Goal: Find contact information: Find contact information

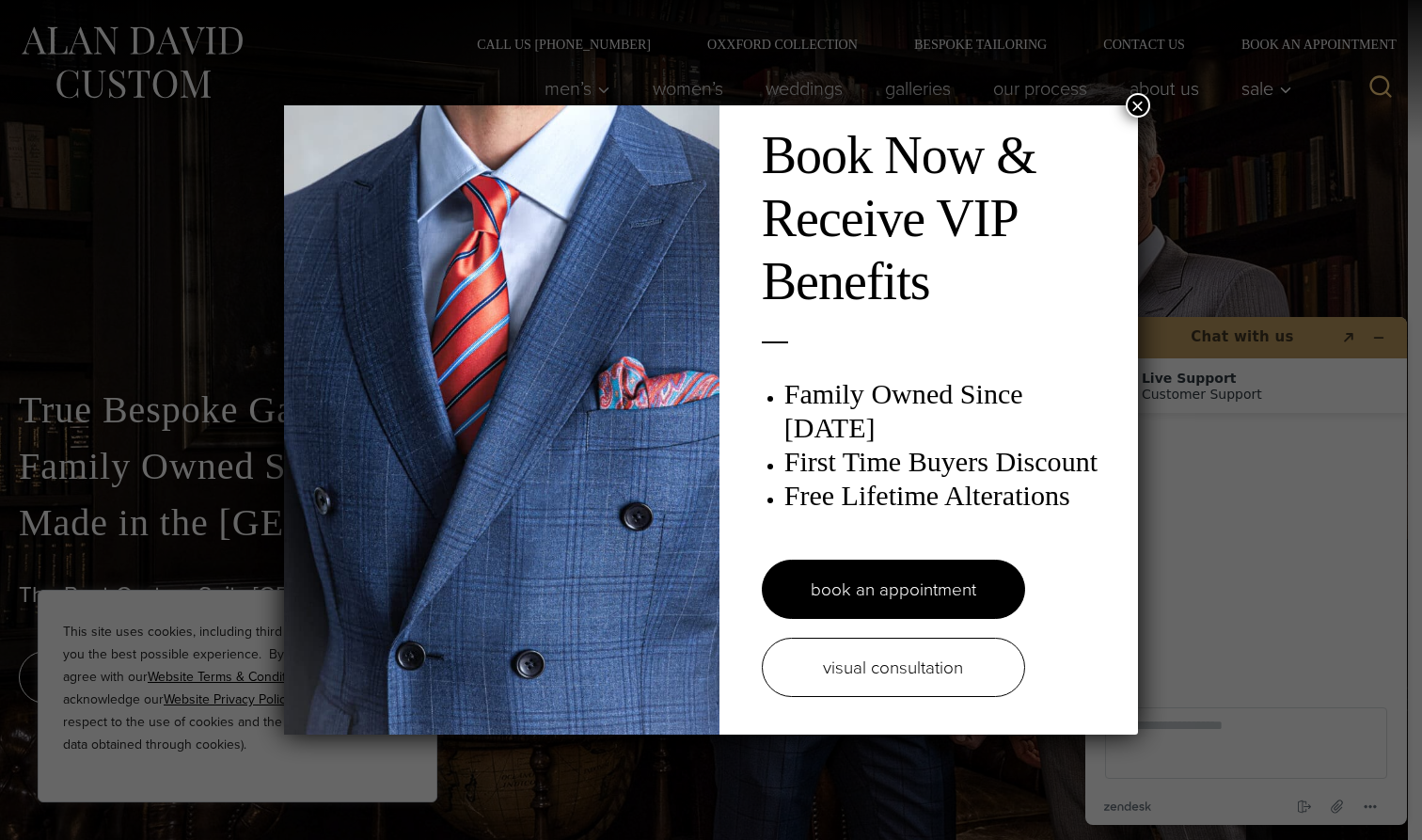
click at [1144, 102] on button "×" at bounding box center [1138, 106] width 25 height 25
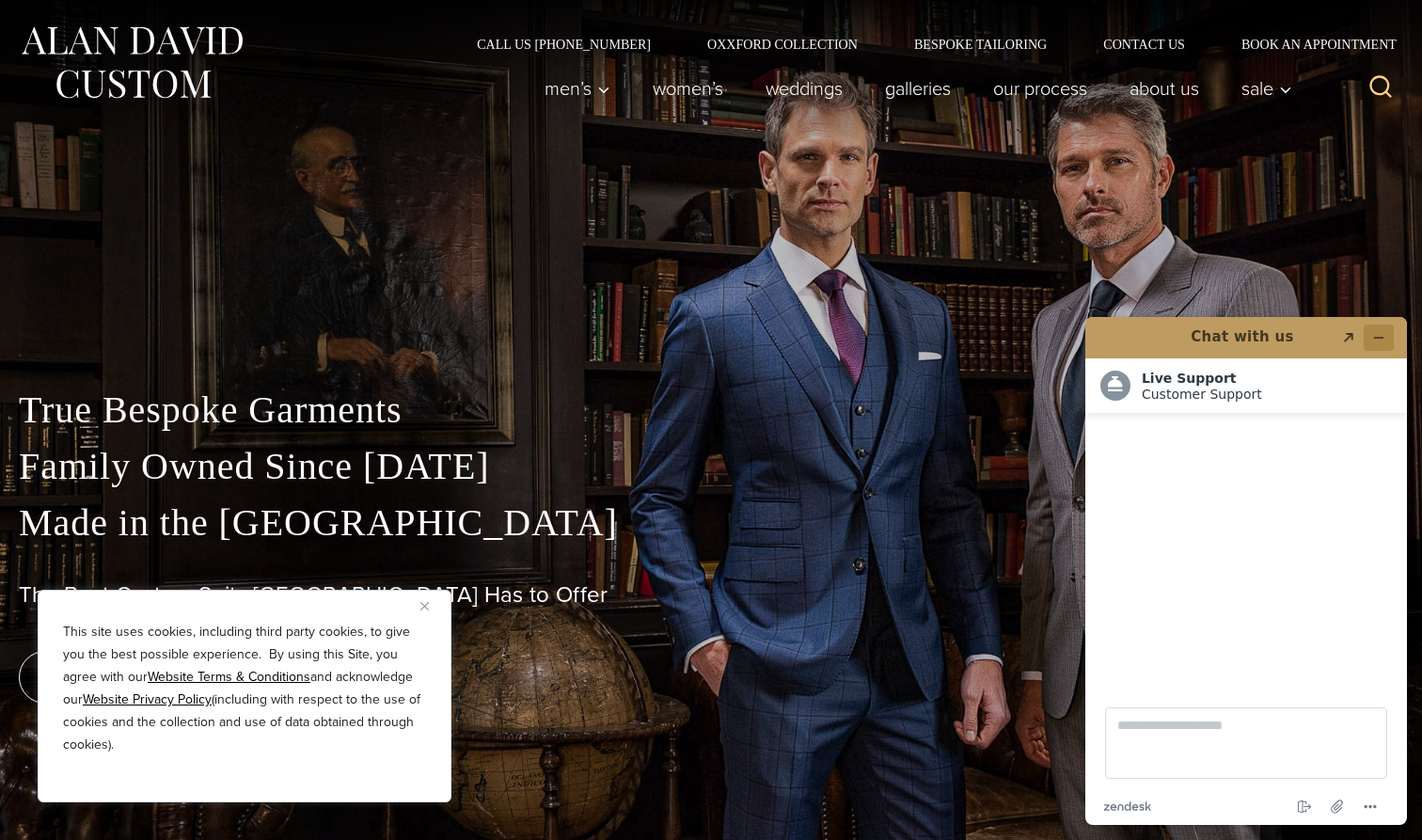
click at [1384, 330] on button "Minimize widget" at bounding box center [1379, 337] width 30 height 26
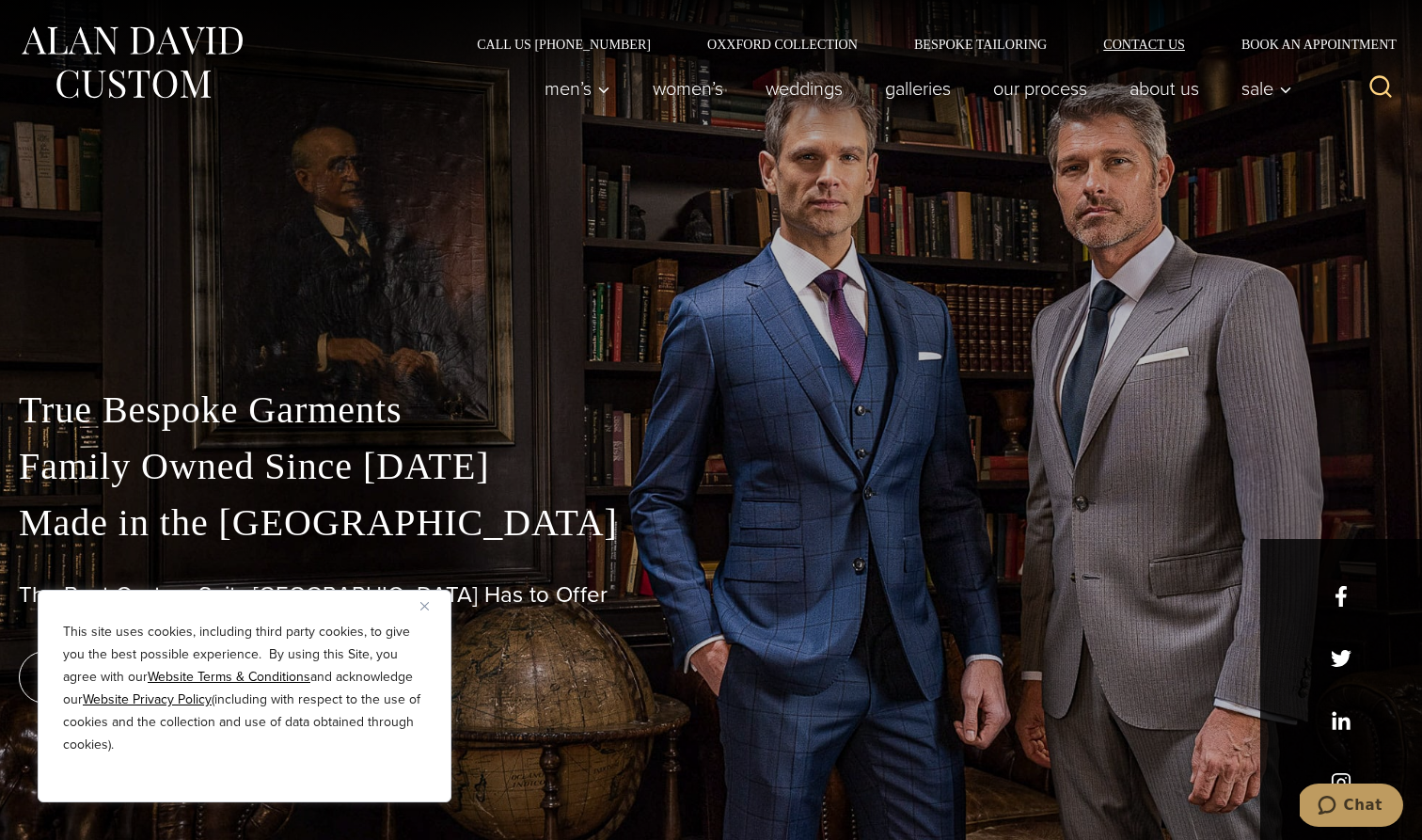
click at [1160, 45] on link "Contact Us" at bounding box center [1144, 44] width 138 height 13
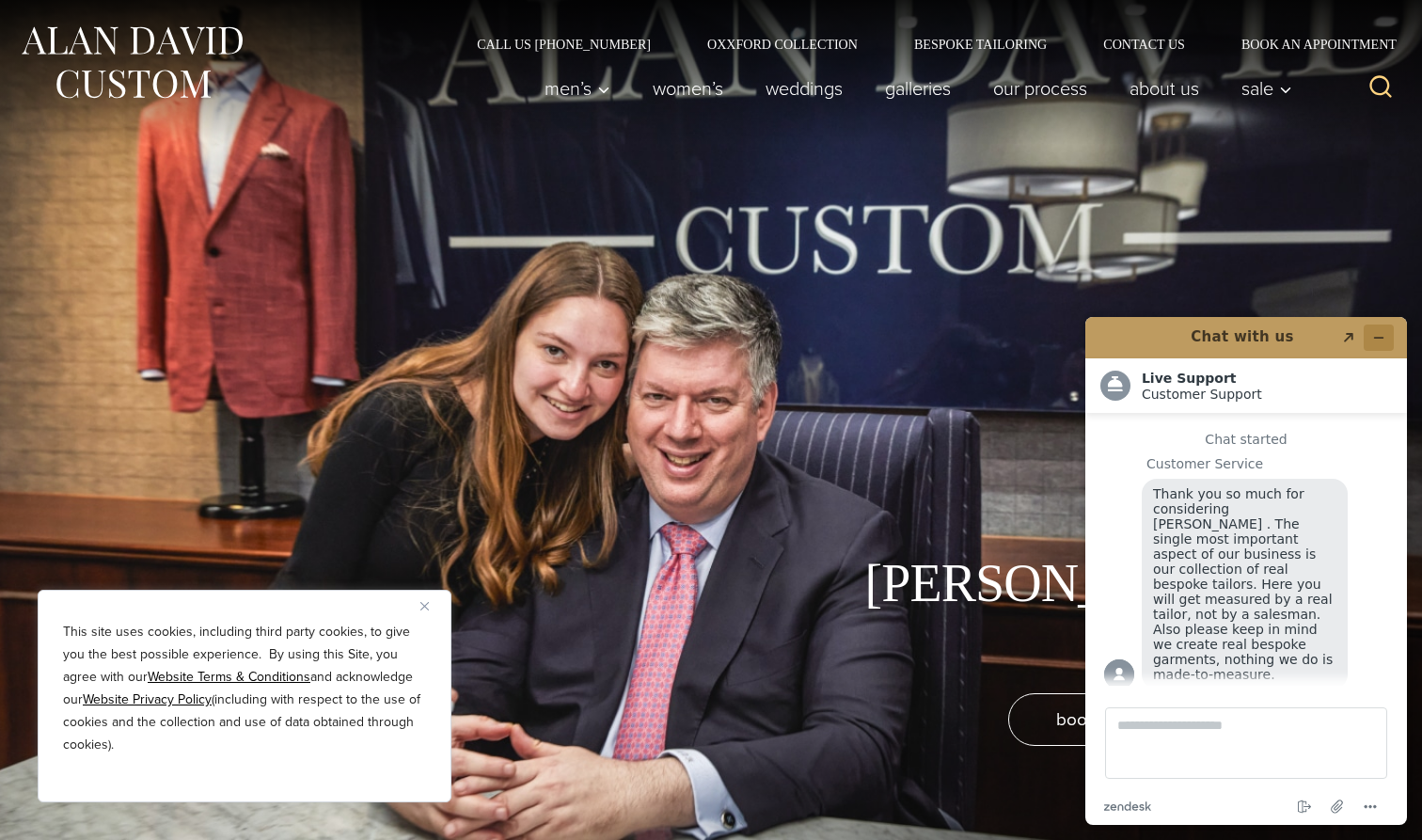
click at [1385, 331] on button "Minimize widget" at bounding box center [1379, 337] width 30 height 26
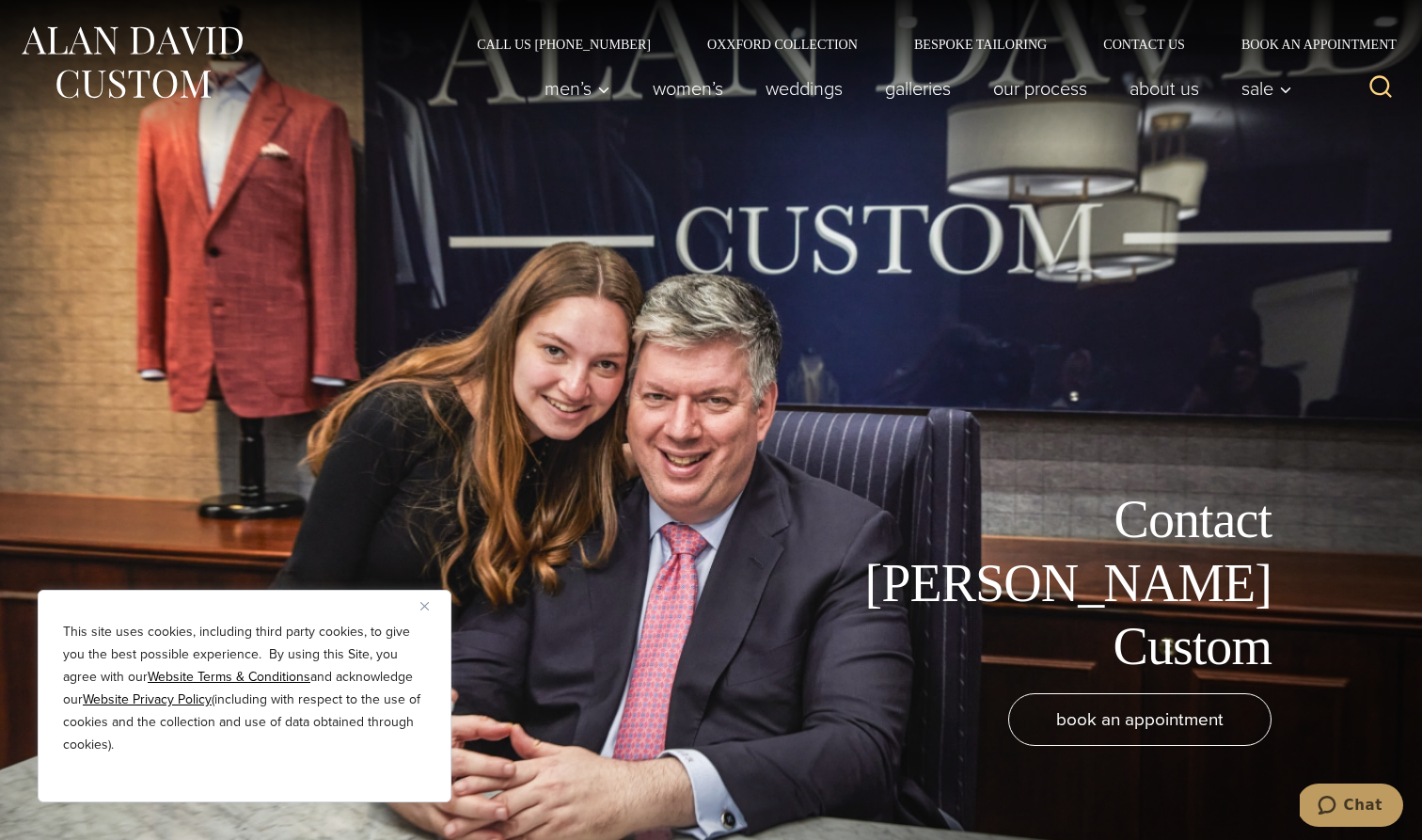
click at [426, 608] on img "Close" at bounding box center [424, 606] width 9 height 9
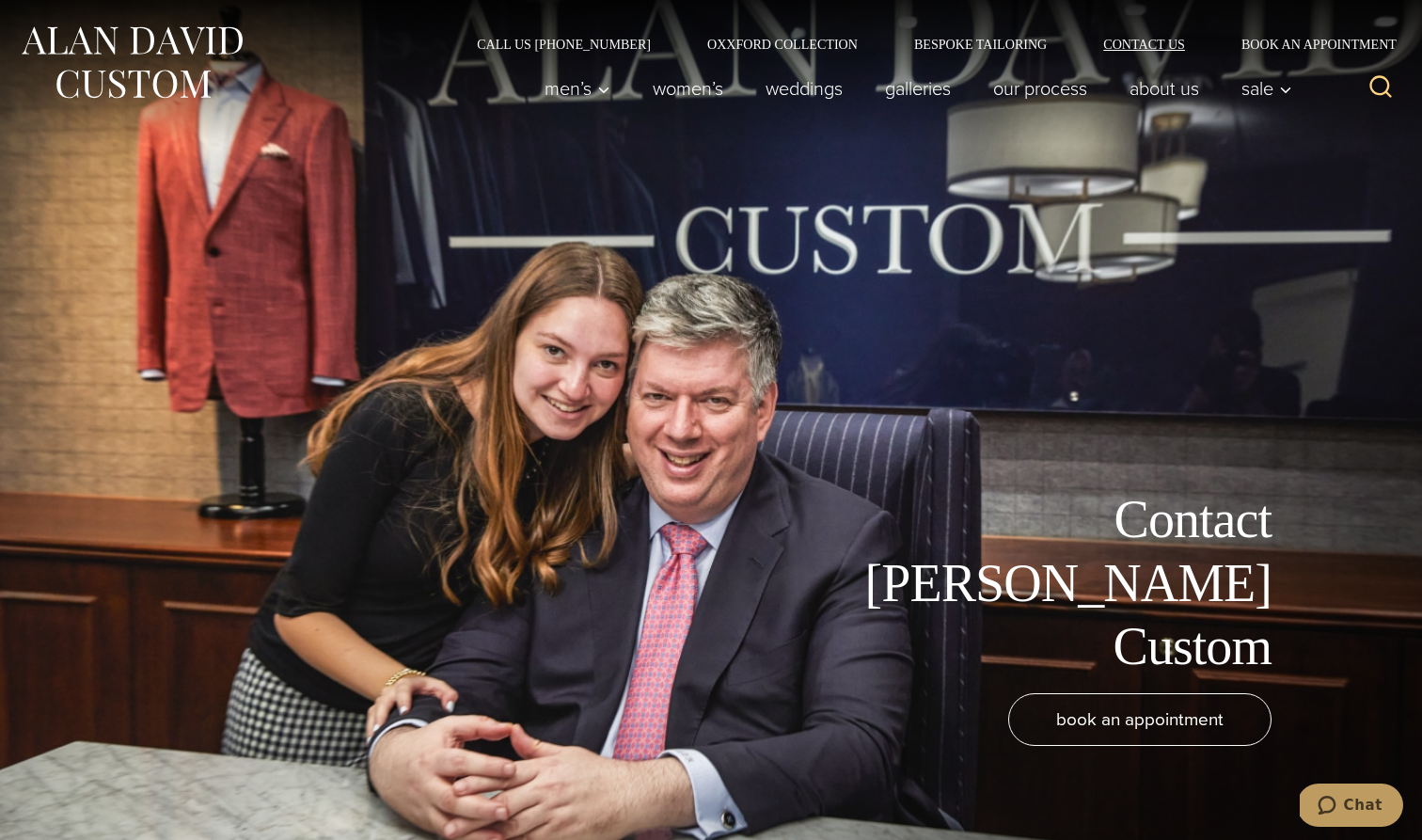
click at [1134, 40] on link "Contact Us" at bounding box center [1144, 44] width 138 height 13
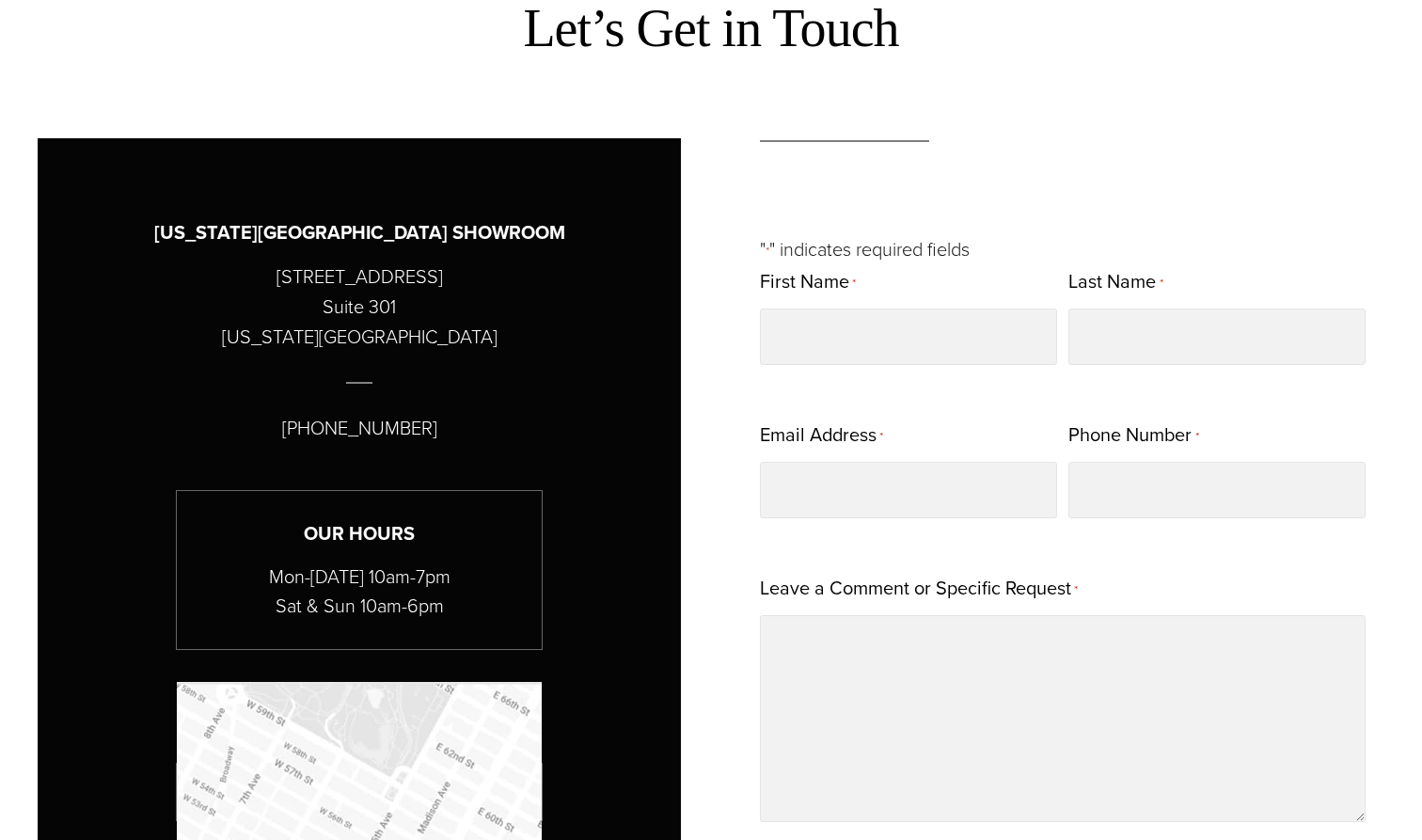
scroll to position [20, 0]
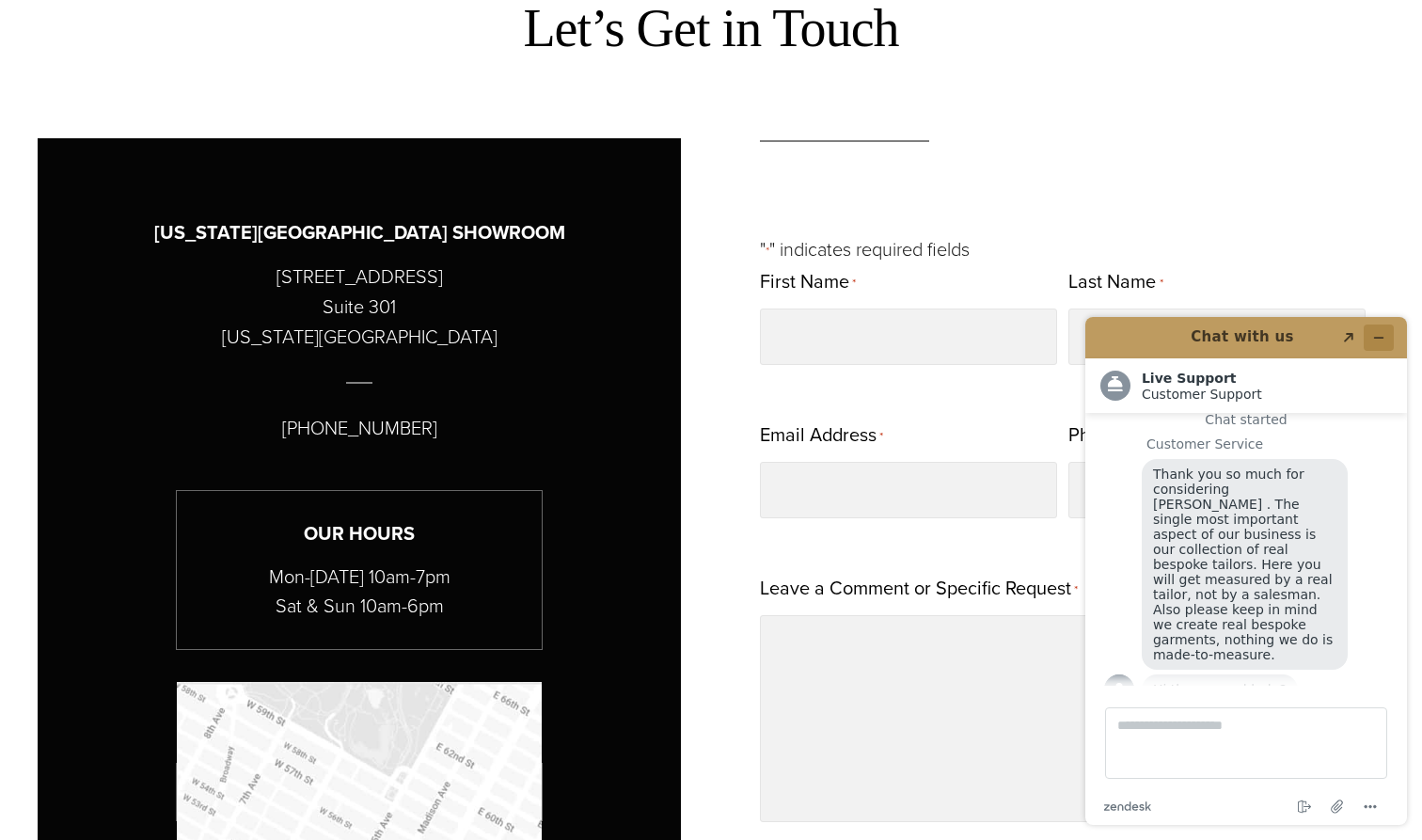
click at [1388, 329] on button "Minimize widget" at bounding box center [1379, 337] width 30 height 26
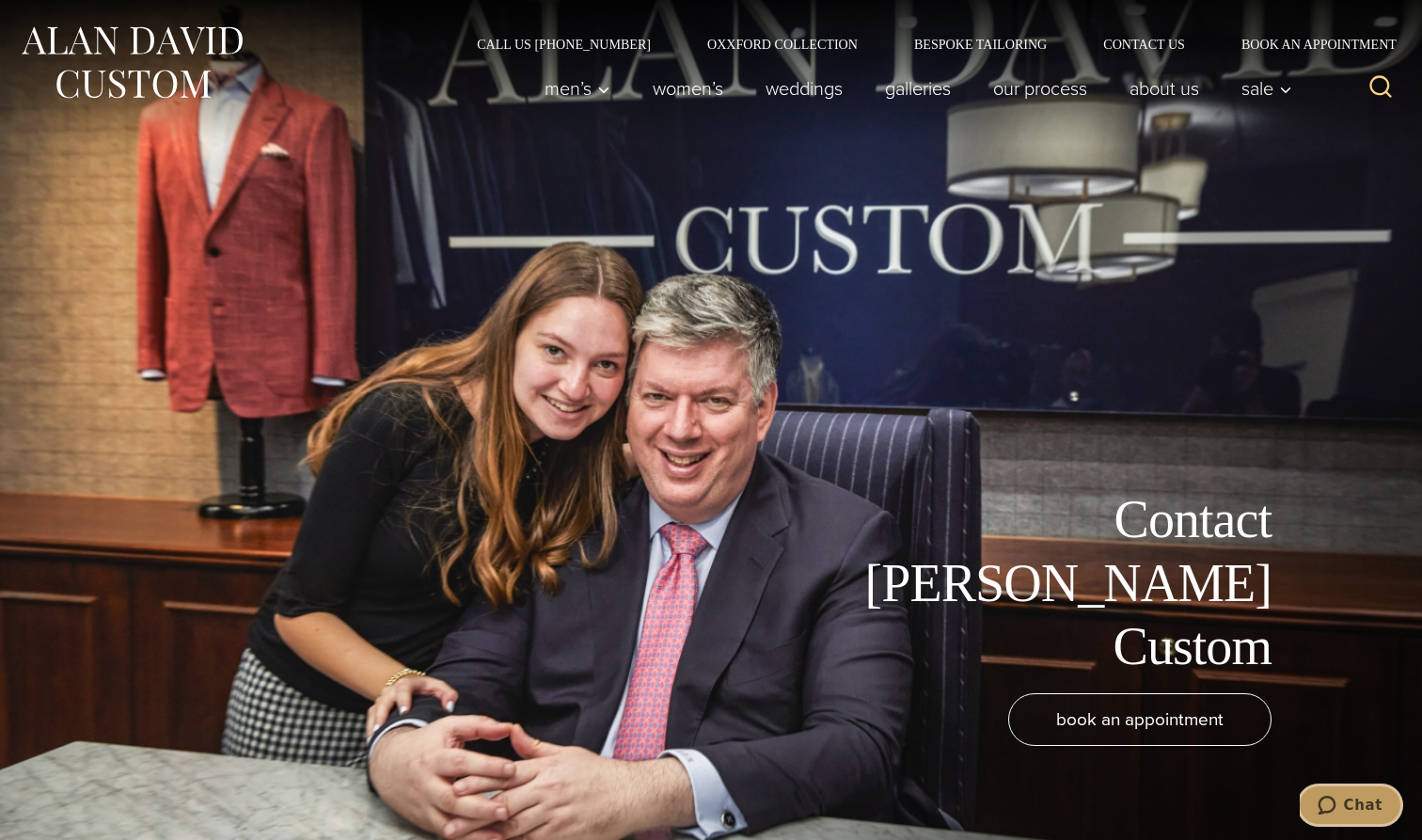
scroll to position [0, 0]
